Goal: Transaction & Acquisition: Purchase product/service

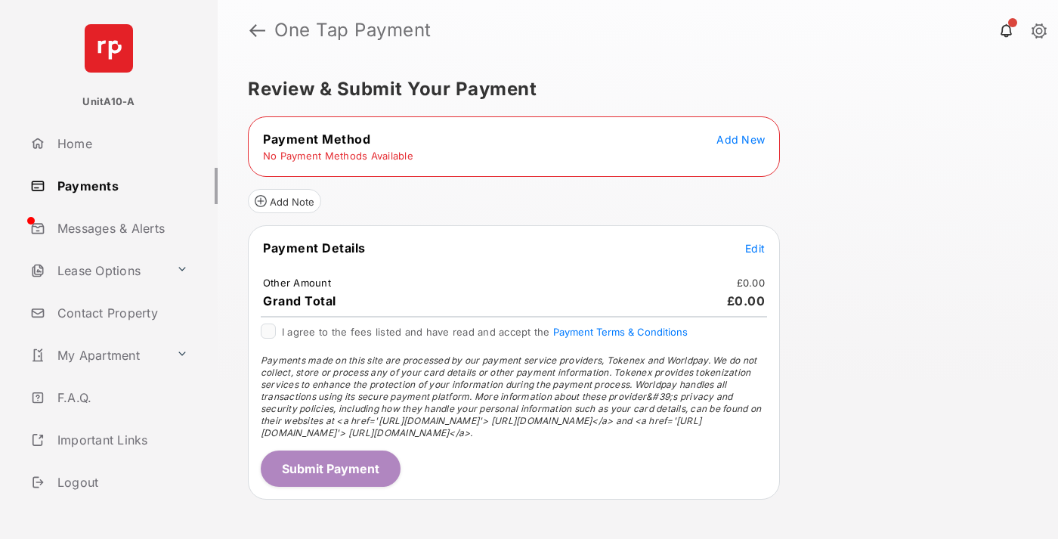
click at [740, 139] on span "Add New" at bounding box center [740, 139] width 48 height 13
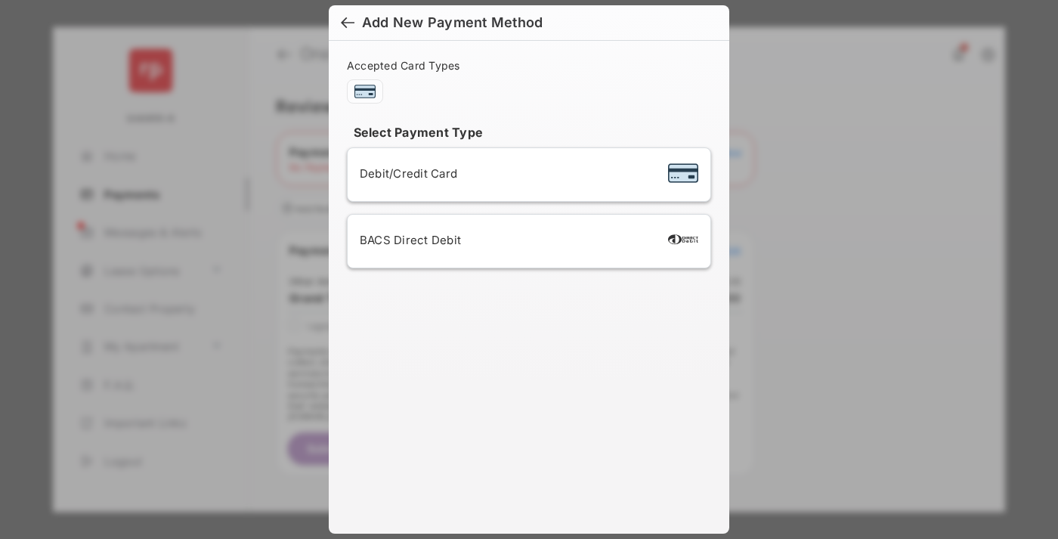
click at [404, 173] on span "Debit/Credit Card" at bounding box center [408, 173] width 97 height 14
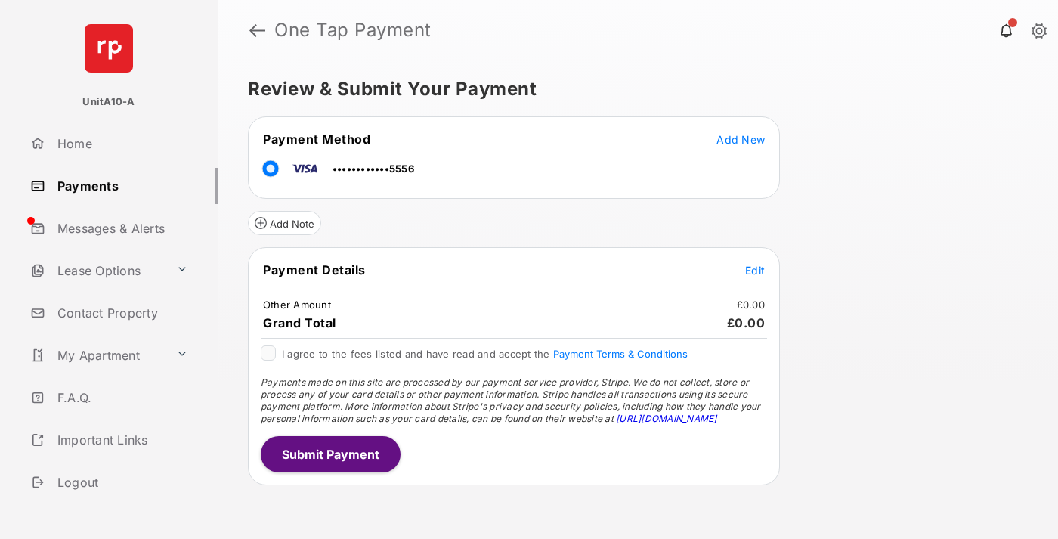
click at [755, 270] on span "Edit" at bounding box center [755, 270] width 20 height 13
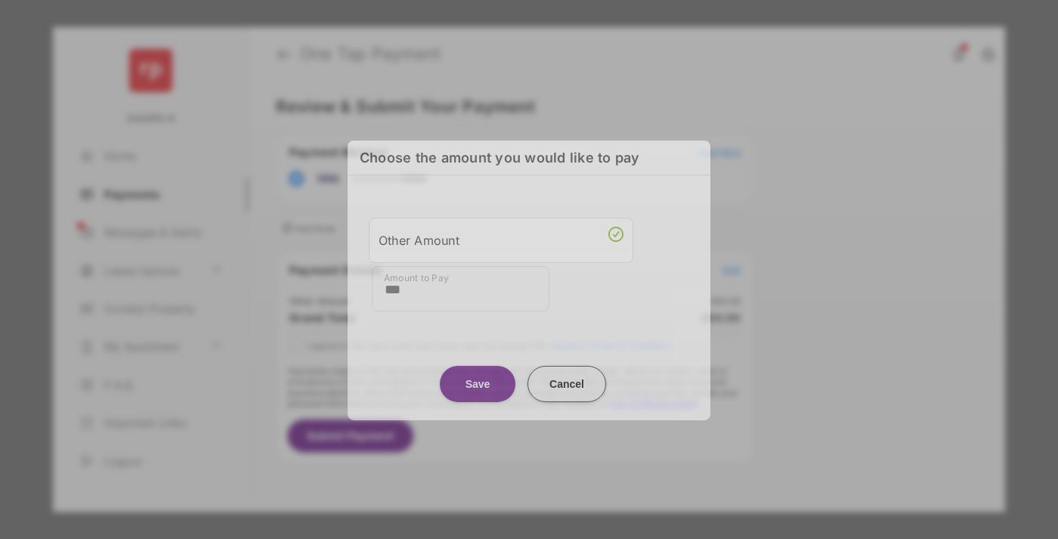
type input "***"
click at [477, 381] on button "Save" at bounding box center [478, 383] width 76 height 36
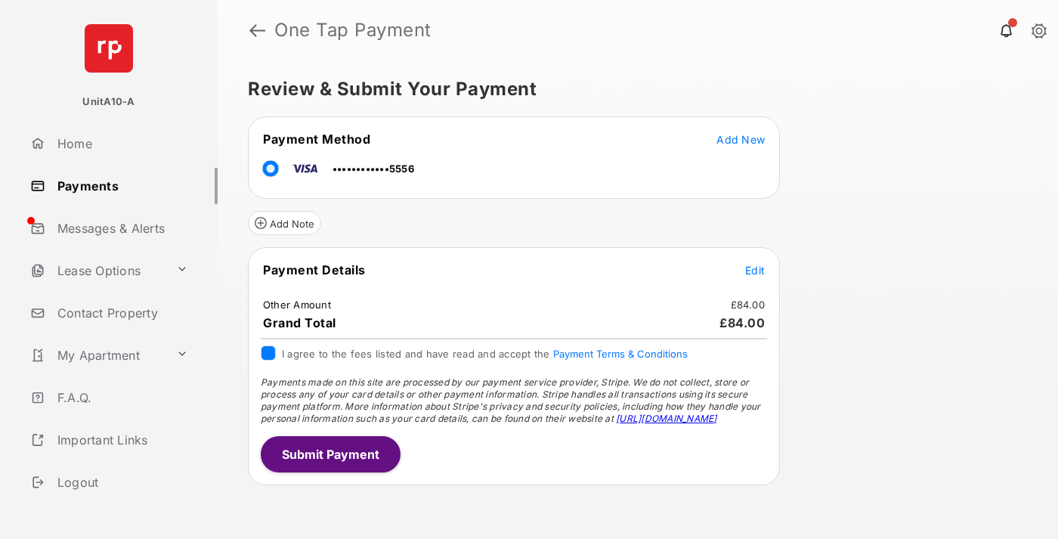
click at [329, 453] on button "Submit Payment" at bounding box center [331, 454] width 140 height 36
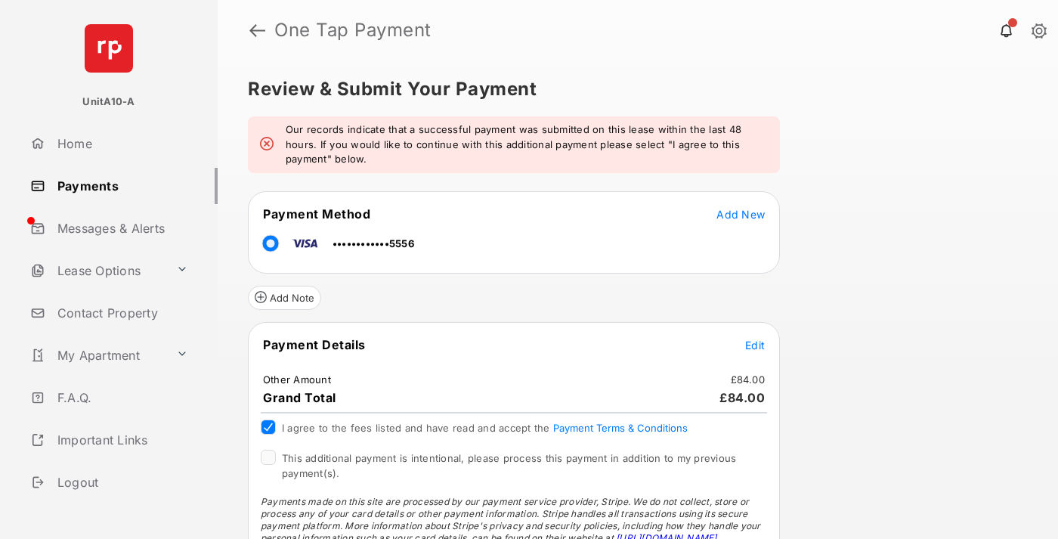
click at [506, 458] on span "This additional payment is intentional, please process this payment in addition…" at bounding box center [509, 465] width 454 height 27
